Goal: Task Accomplishment & Management: Manage account settings

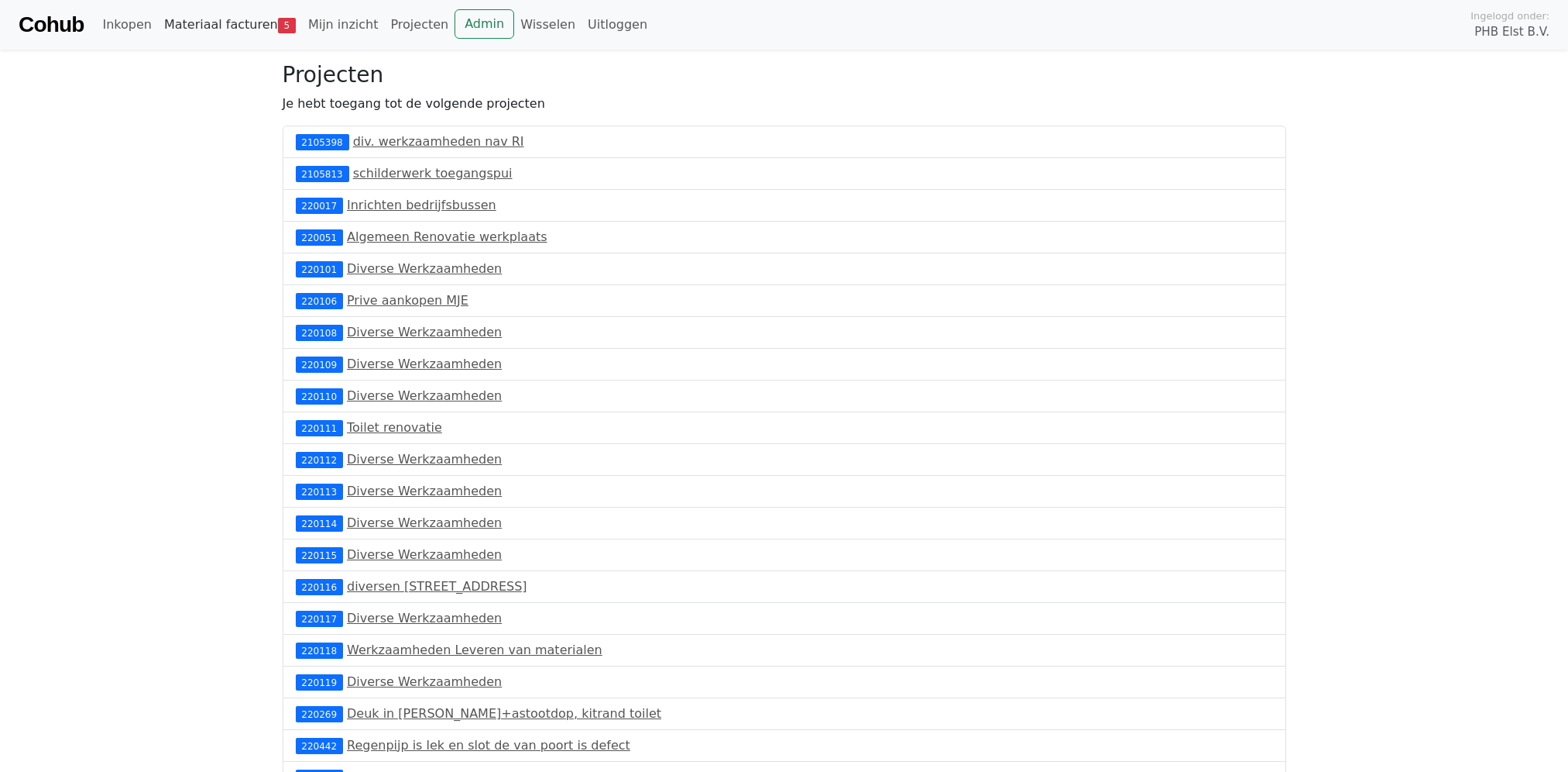
click at [254, 25] on link "Materiaal facturen 5" at bounding box center [229, 24] width 144 height 31
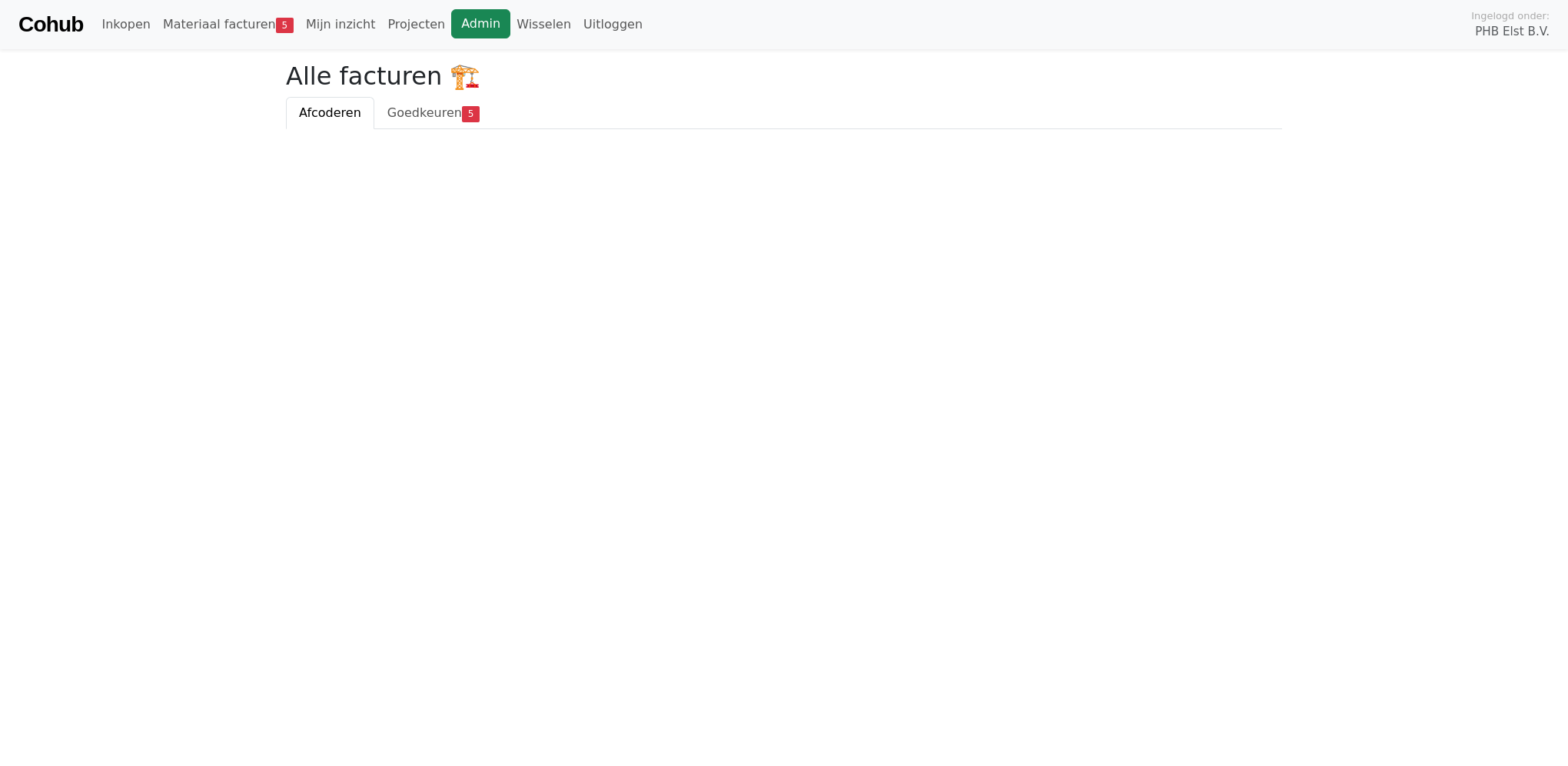
click at [451, 14] on link "Admin" at bounding box center [481, 24] width 59 height 30
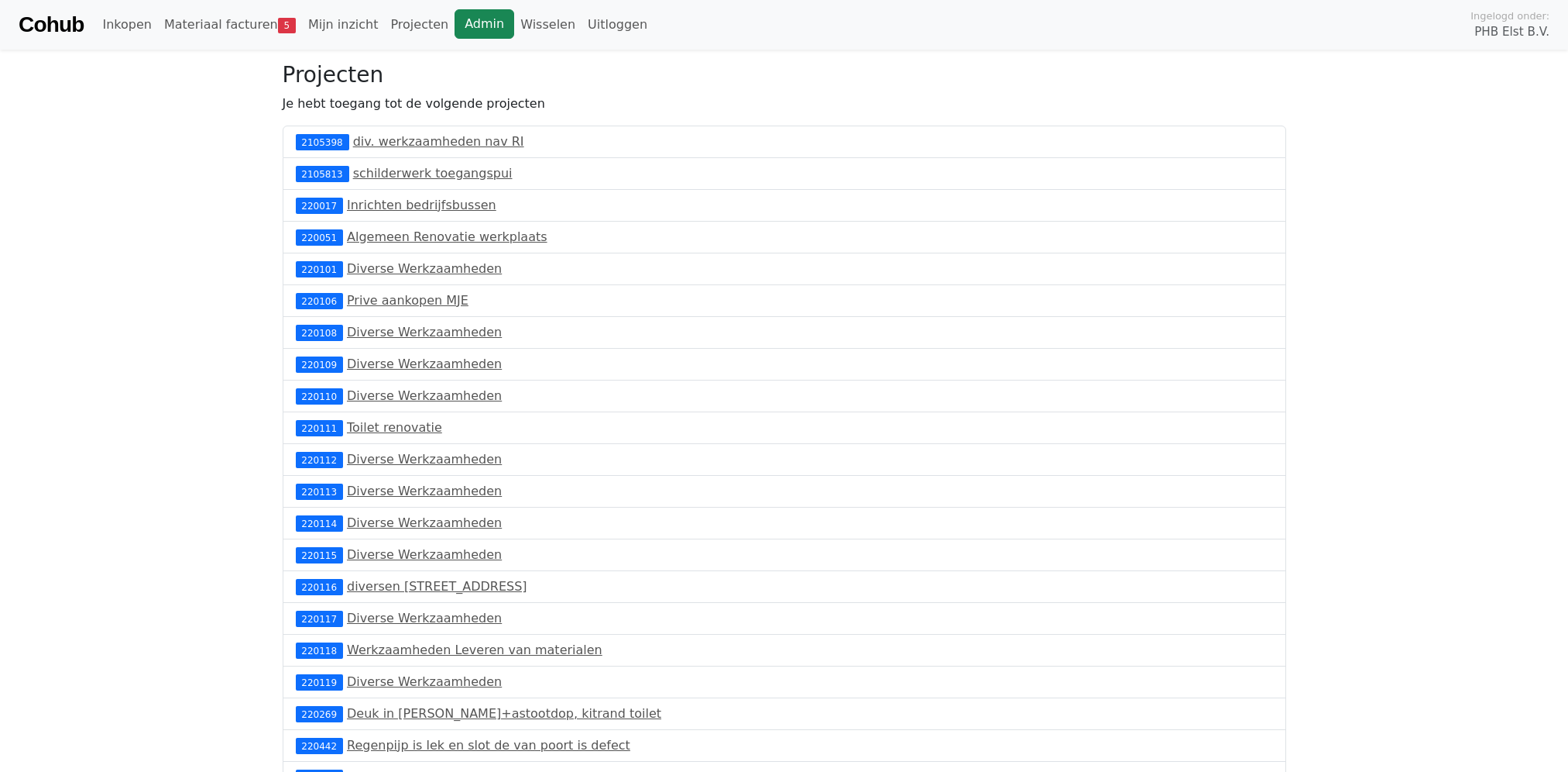
click at [459, 23] on link "Admin" at bounding box center [485, 24] width 60 height 30
click at [211, 25] on link "Materiaal facturen 5" at bounding box center [229, 24] width 144 height 31
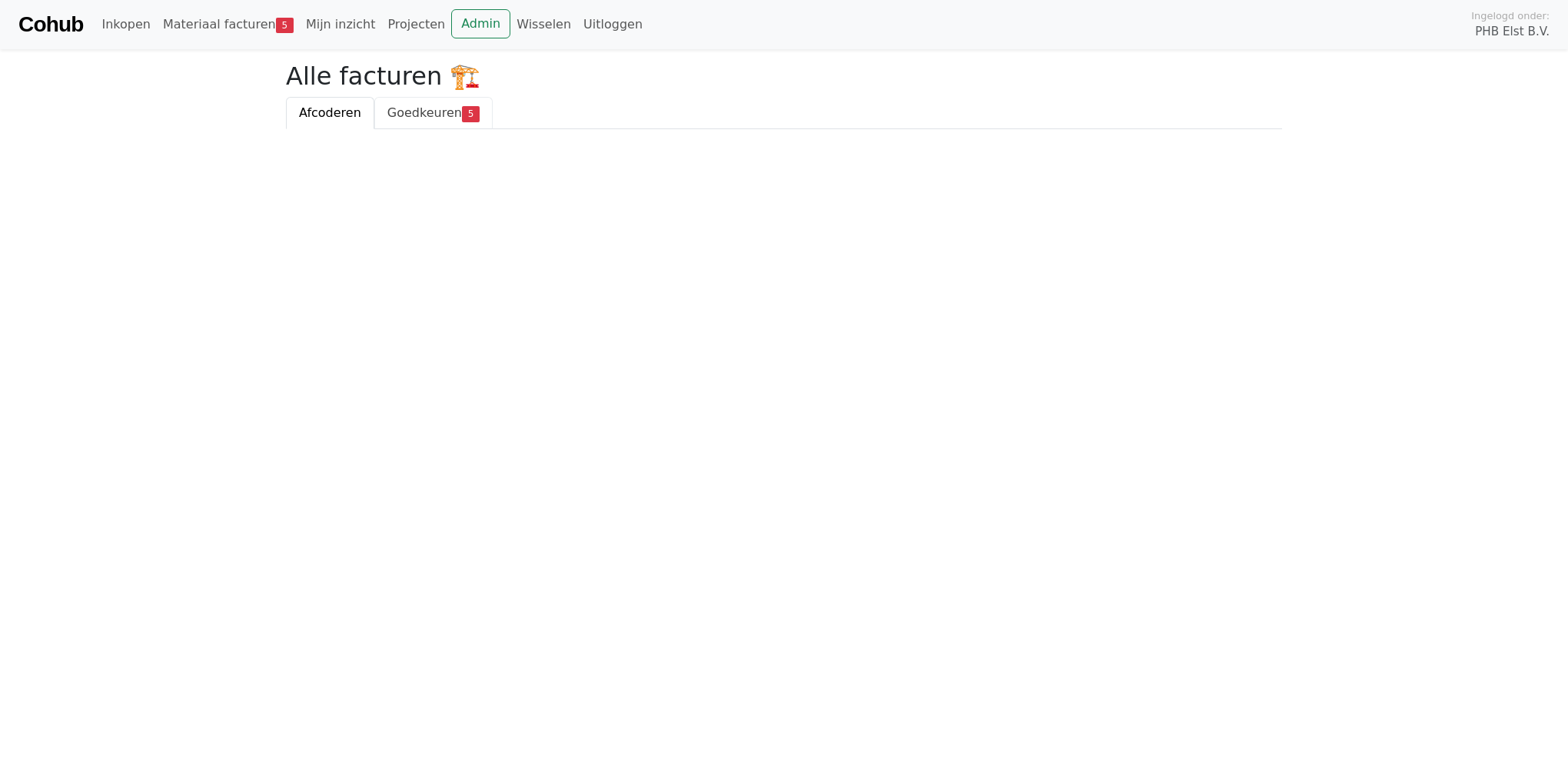
click at [404, 110] on span "Goedkeuren" at bounding box center [425, 112] width 75 height 15
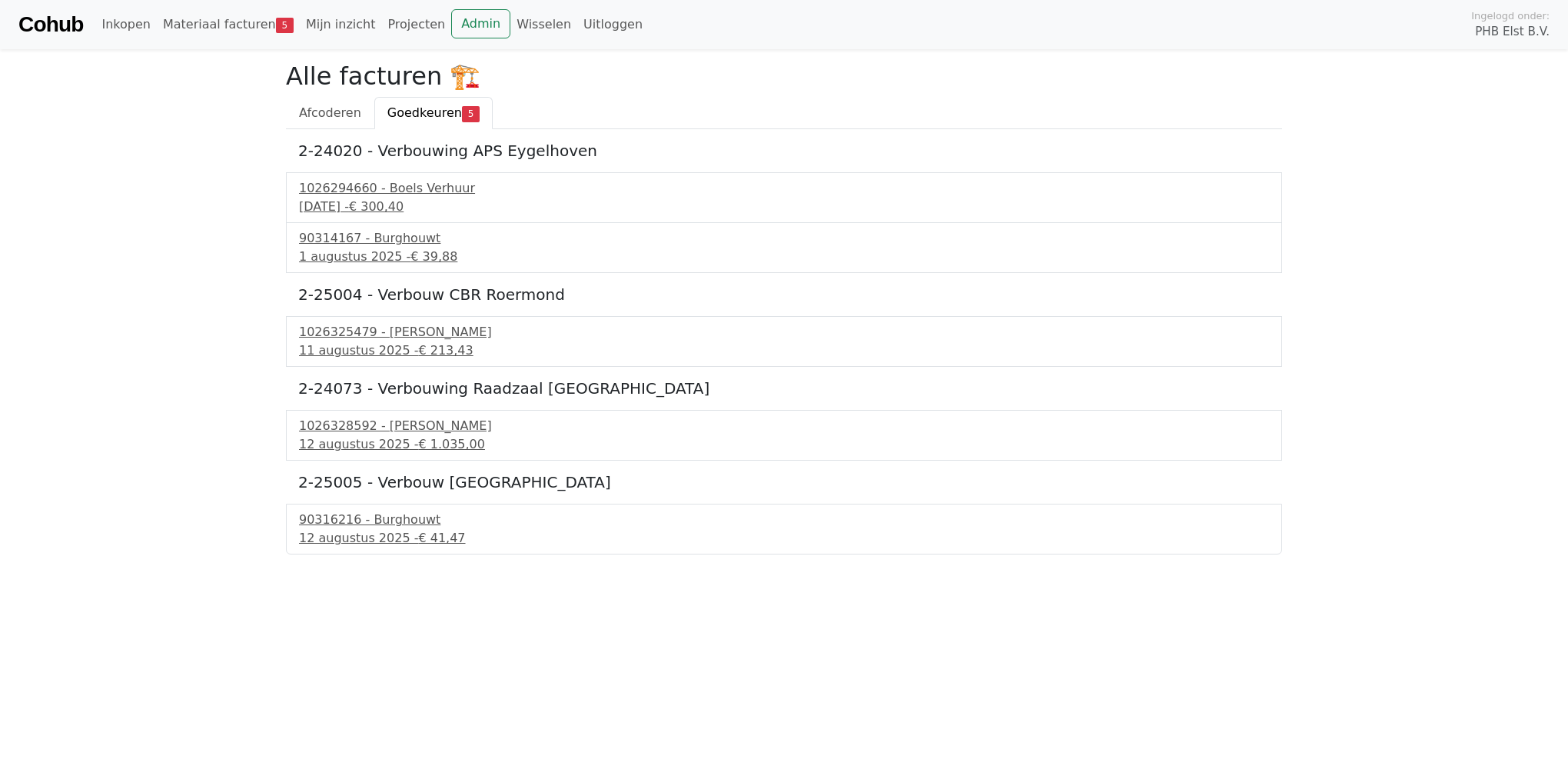
click at [61, 23] on link "Cohub" at bounding box center [50, 24] width 64 height 36
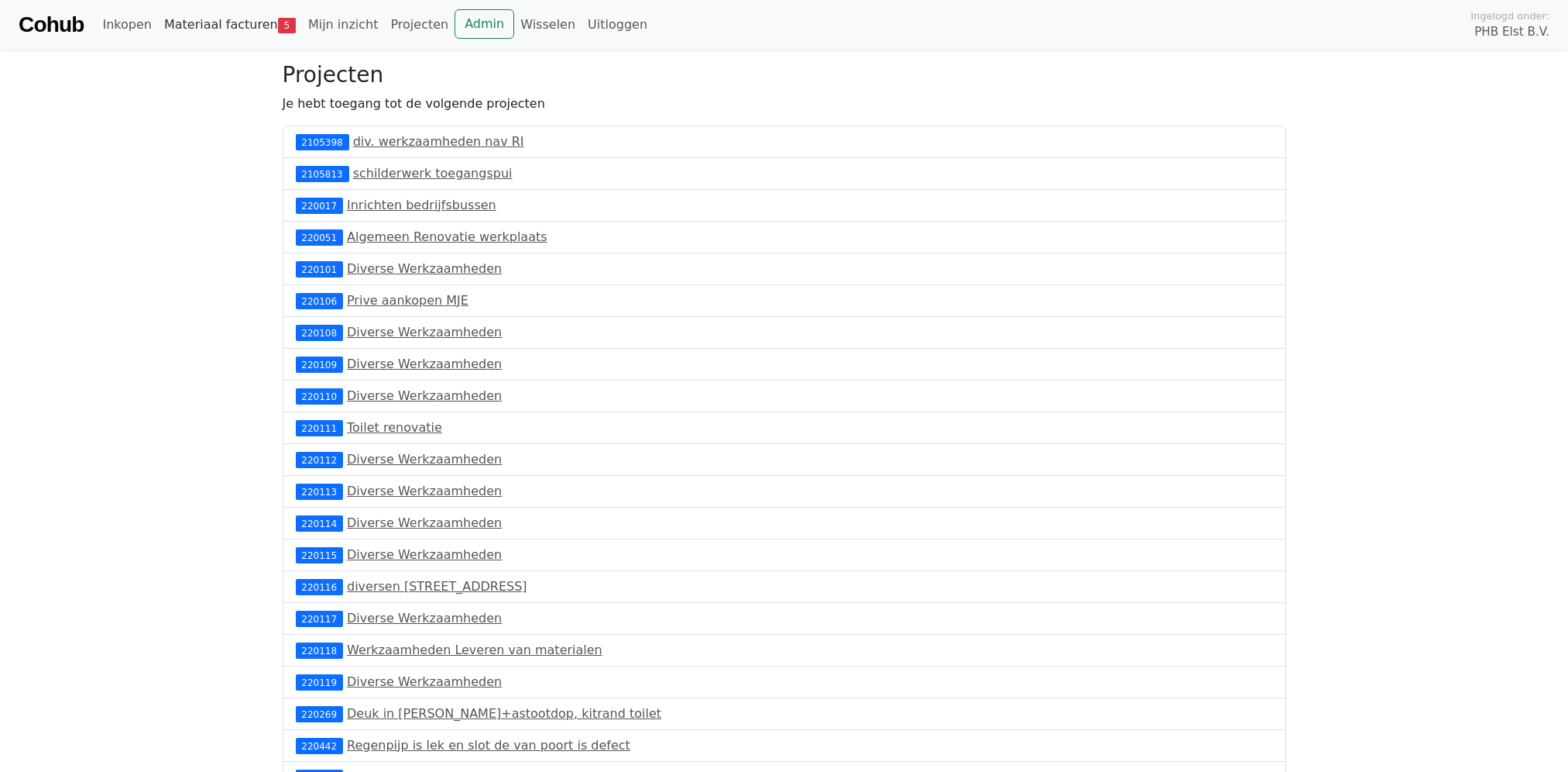
click at [278, 24] on span "5" at bounding box center [287, 26] width 18 height 16
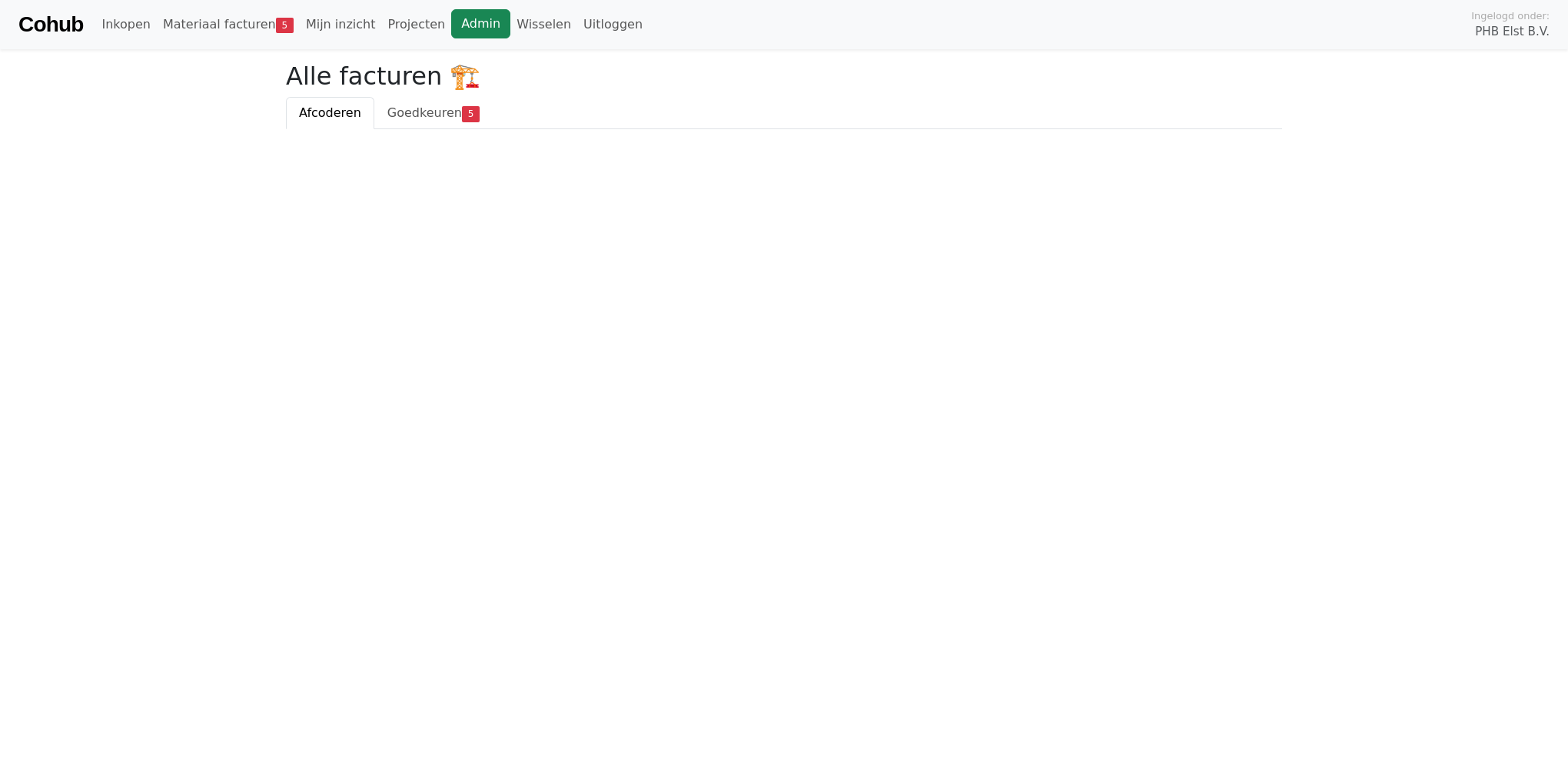
click at [455, 22] on link "Admin" at bounding box center [481, 24] width 59 height 30
